Goal: Task Accomplishment & Management: Use online tool/utility

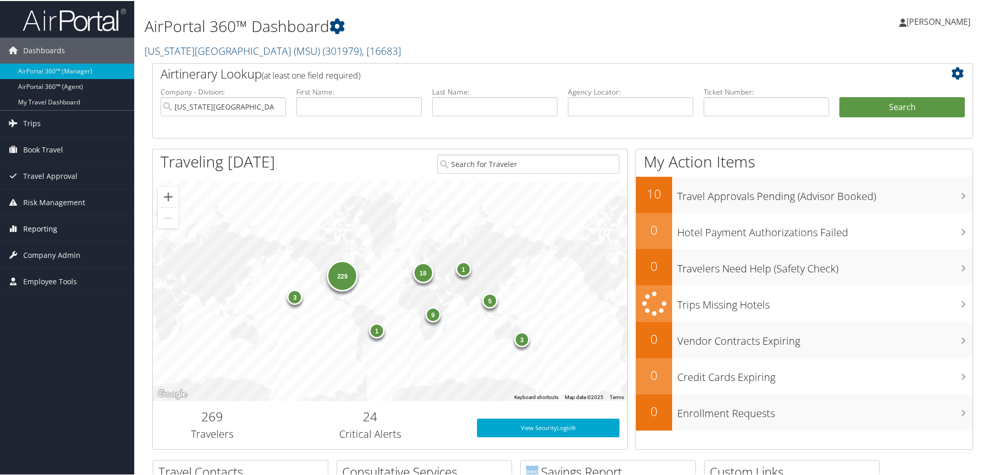
click at [47, 229] on span "Reporting" at bounding box center [40, 228] width 34 height 26
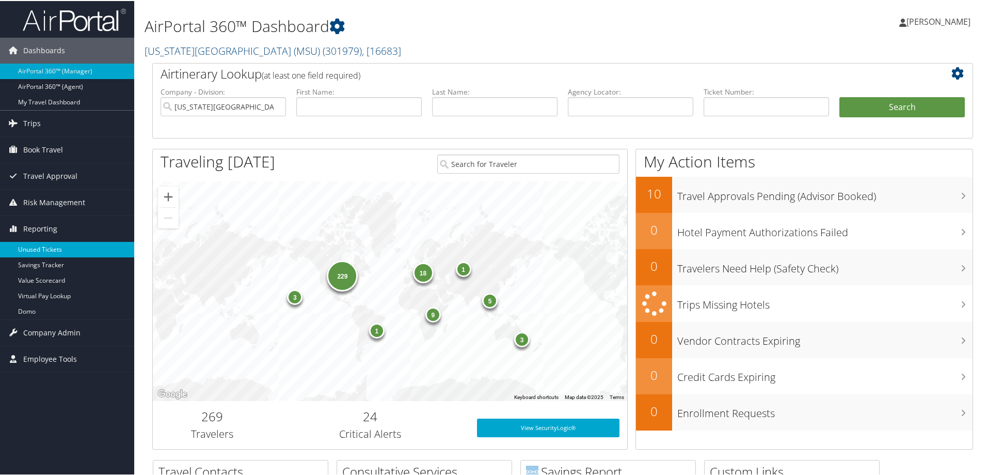
click at [49, 249] on link "Unused Tickets" at bounding box center [67, 248] width 134 height 15
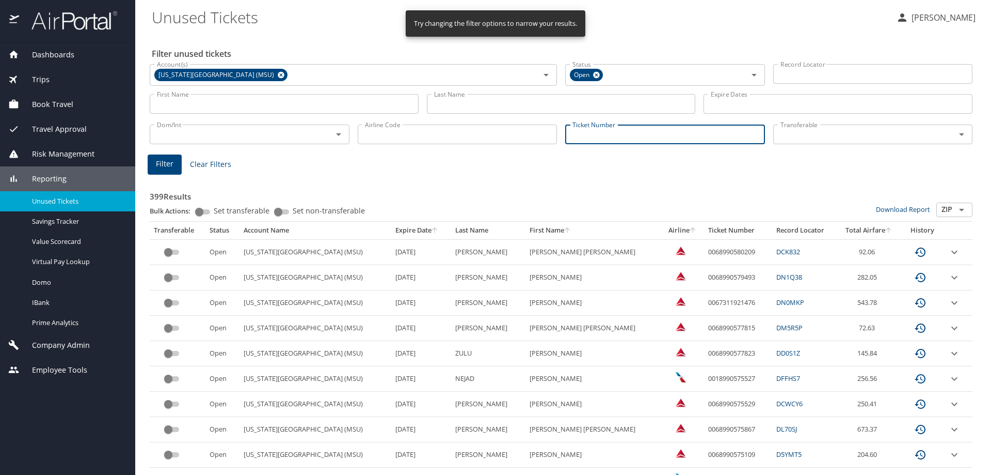
click at [653, 138] on input "Ticket Number" at bounding box center [665, 134] width 200 height 20
paste input "0067230187297"
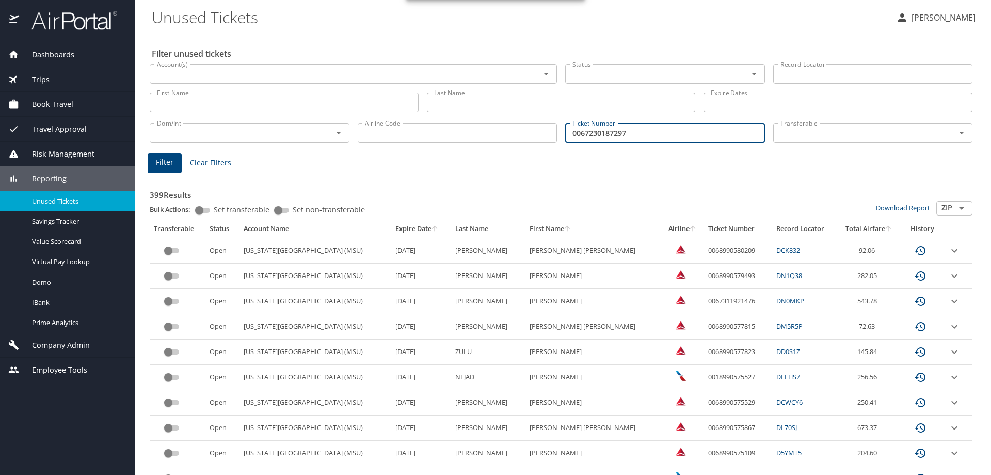
type input "0067230187297"
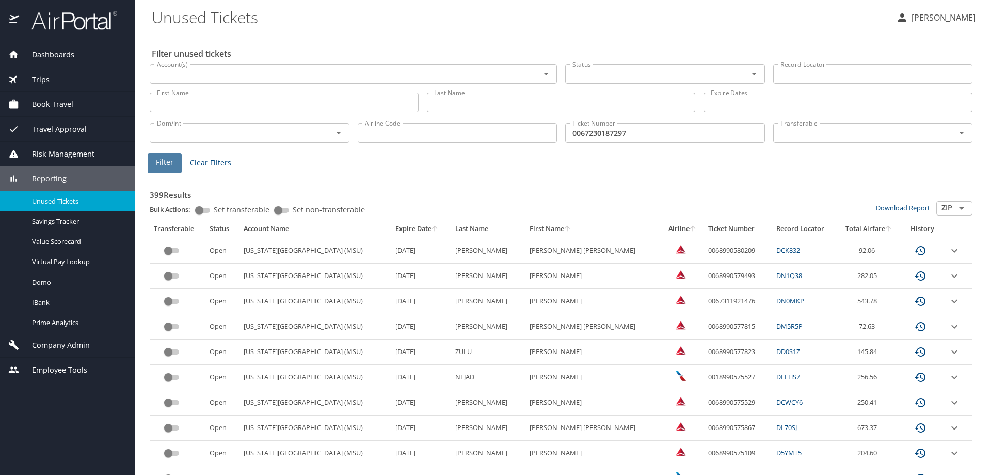
click at [176, 165] on button "Filter" at bounding box center [165, 163] width 34 height 20
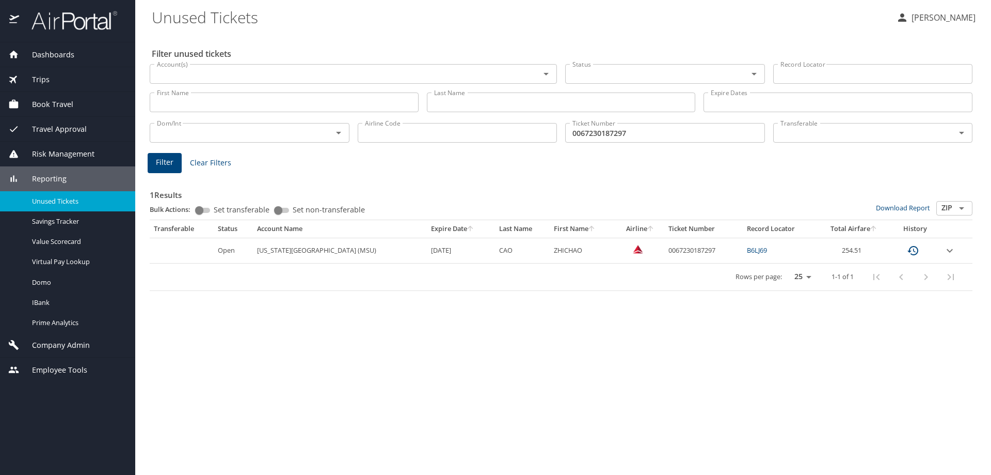
click at [755, 246] on link "B6LJ69" at bounding box center [757, 249] width 20 height 9
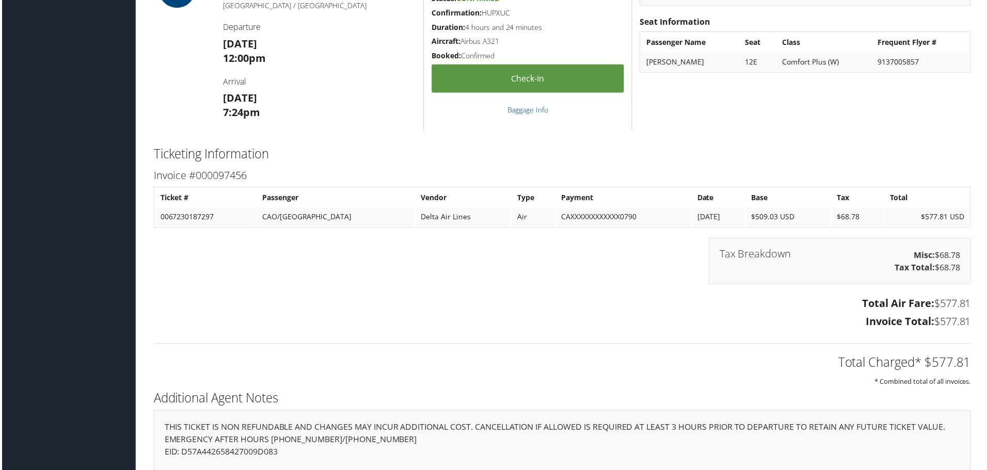
scroll to position [878, 0]
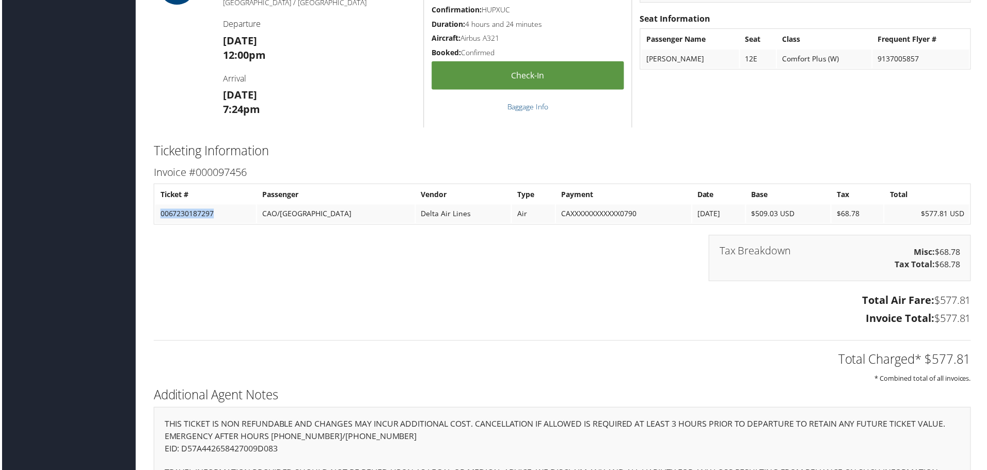
drag, startPoint x: 211, startPoint y: 215, endPoint x: 152, endPoint y: 217, distance: 58.9
click at [152, 217] on table "Ticket # Passenger Vendor Type Payment Date Base Tax Total 0067230187297 CAO/ZH…" at bounding box center [562, 204] width 821 height 41
drag, startPoint x: 220, startPoint y: 217, endPoint x: 157, endPoint y: 218, distance: 62.5
click at [157, 218] on td "0067230187297" at bounding box center [204, 215] width 101 height 19
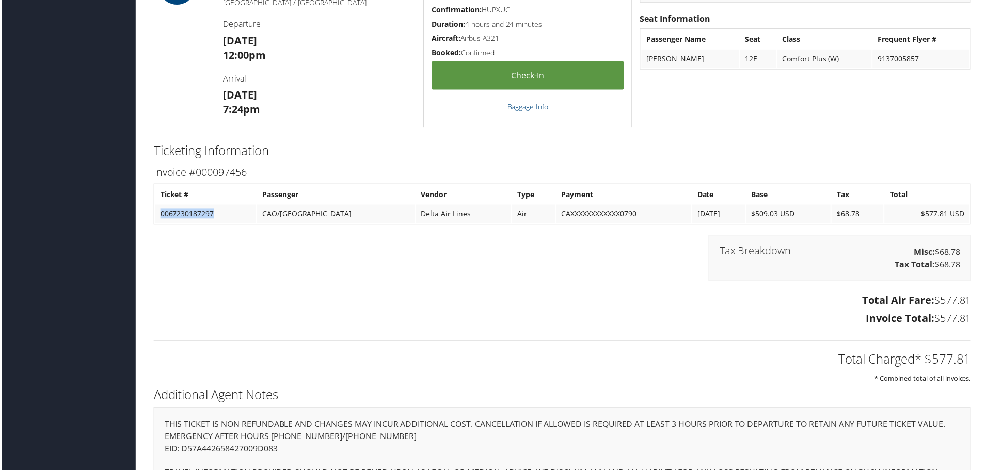
copy td "0067230187297"
click at [464, 273] on div "Tax Breakdown Misc: $68.78 Tax Total: $68.78" at bounding box center [563, 264] width 837 height 57
drag, startPoint x: 216, startPoint y: 218, endPoint x: 157, endPoint y: 222, distance: 59.0
click at [157, 222] on td "0067230187297" at bounding box center [204, 215] width 101 height 19
copy td "0067230187297"
